Goal: Navigation & Orientation: Find specific page/section

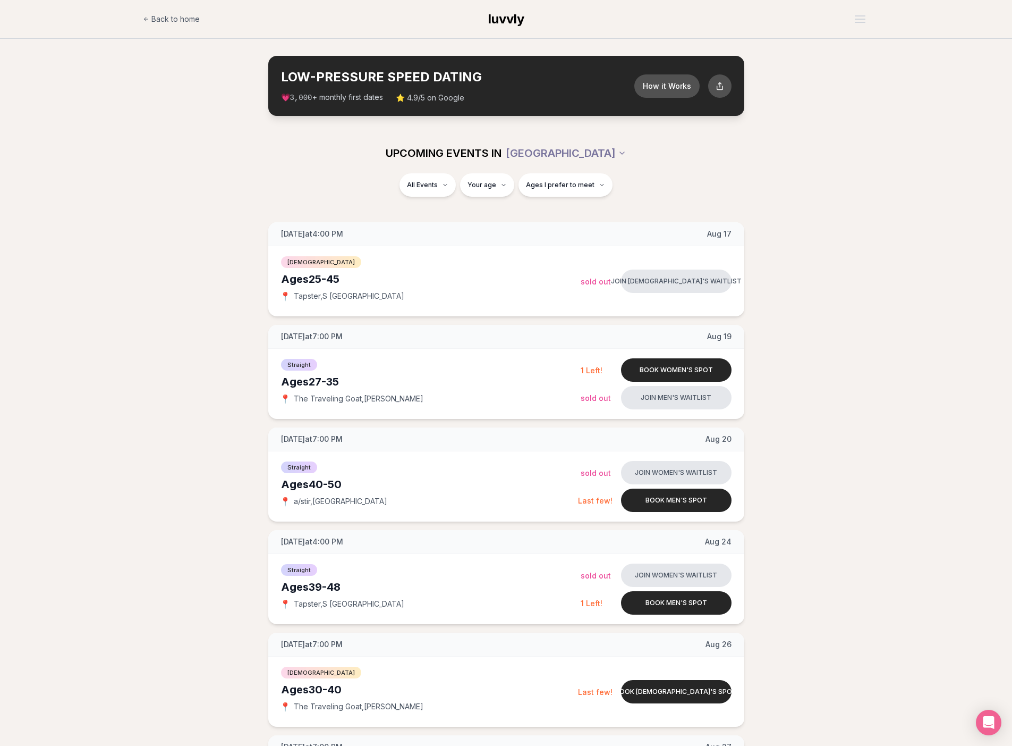
click at [362, 99] on span "💗 3,000 + monthly first dates" at bounding box center [332, 97] width 102 height 11
click at [368, 123] on section "LOW-PRESSURE SPEED DATING How it Works 💗 3,000 + monthly first dates ⭐ 4.9/5 on…" at bounding box center [506, 86] width 1012 height 94
click at [383, 99] on span "💗 3,000 + monthly first dates" at bounding box center [332, 97] width 102 height 11
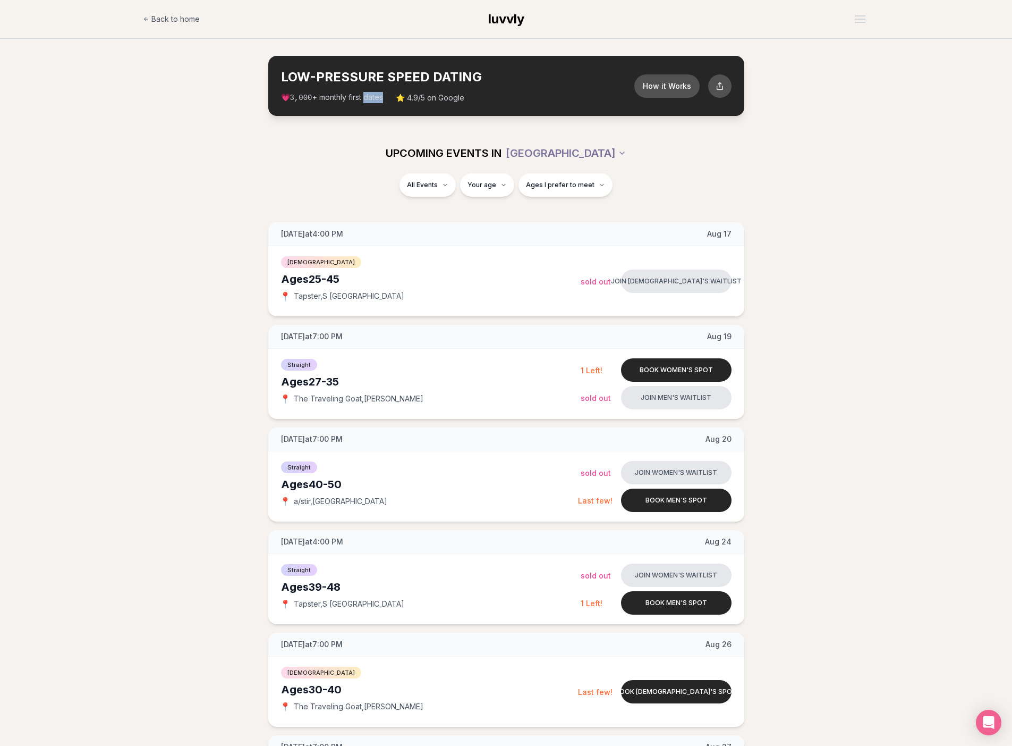
click at [381, 115] on section "LOW-PRESSURE SPEED DATING How it Works 💗 3,000 + monthly first dates ⭐ 4.9/5 on…" at bounding box center [506, 86] width 1012 height 94
click at [185, 18] on span "Back to home" at bounding box center [175, 19] width 48 height 11
